Goal: Information Seeking & Learning: Learn about a topic

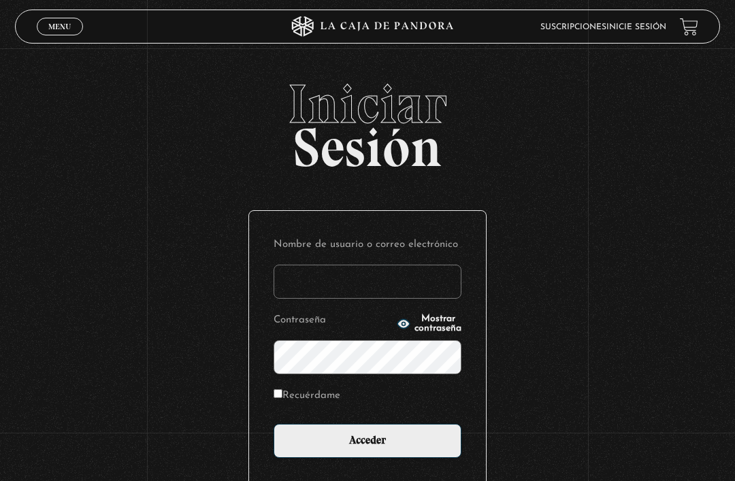
type input "[EMAIL_ADDRESS][DOMAIN_NAME]"
click at [367, 448] on input "Acceder" at bounding box center [367, 441] width 188 height 34
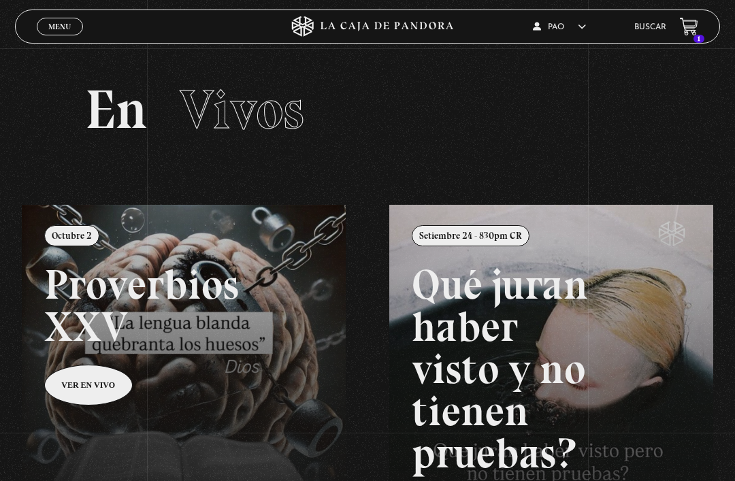
click at [52, 31] on span "Menu" at bounding box center [59, 26] width 22 height 8
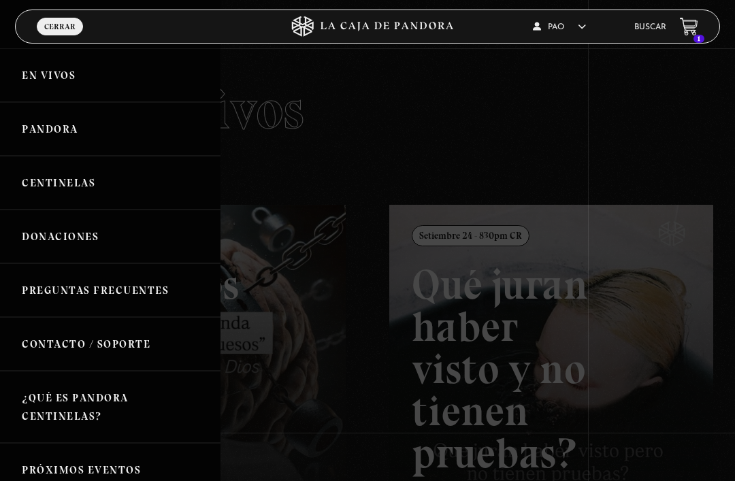
click at [628, 10] on div at bounding box center [367, 240] width 735 height 481
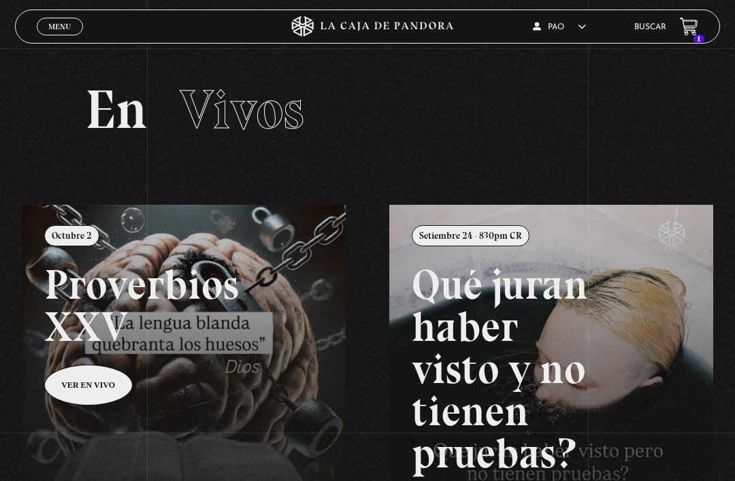
click at [652, 30] on link "Buscar" at bounding box center [650, 27] width 32 height 8
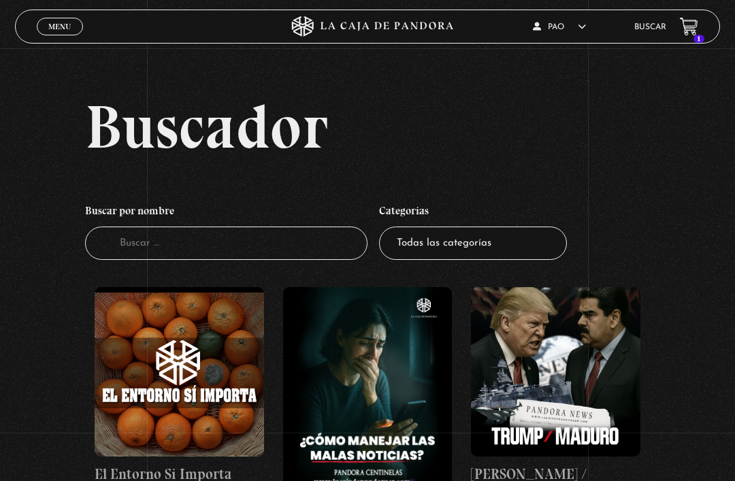
click at [269, 243] on input "Buscador" at bounding box center [226, 242] width 282 height 33
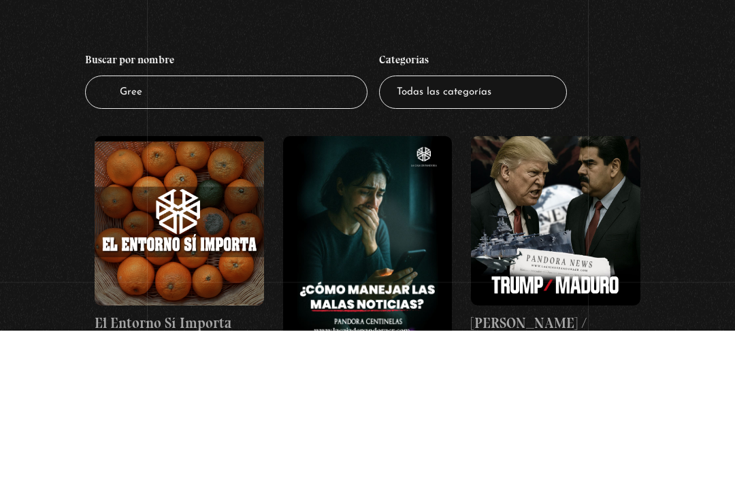
type input "Green"
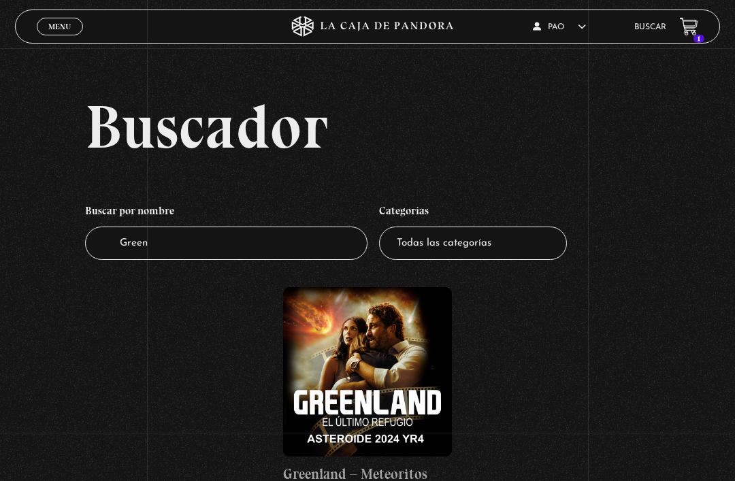
click at [366, 371] on figure at bounding box center [367, 371] width 169 height 169
